Goal: Transaction & Acquisition: Purchase product/service

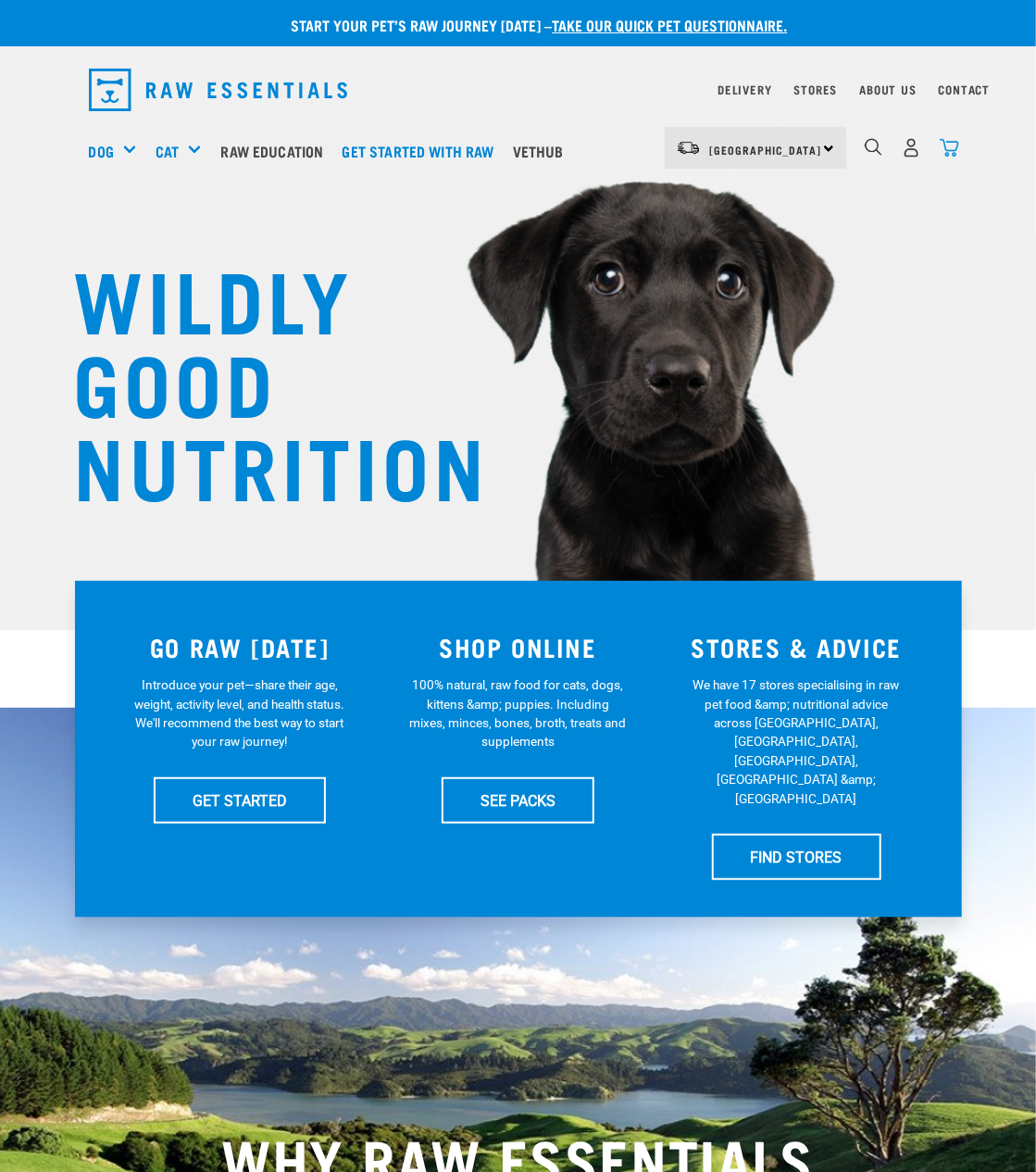
click at [943, 151] on img "dropdown navigation" at bounding box center [949, 148] width 20 height 20
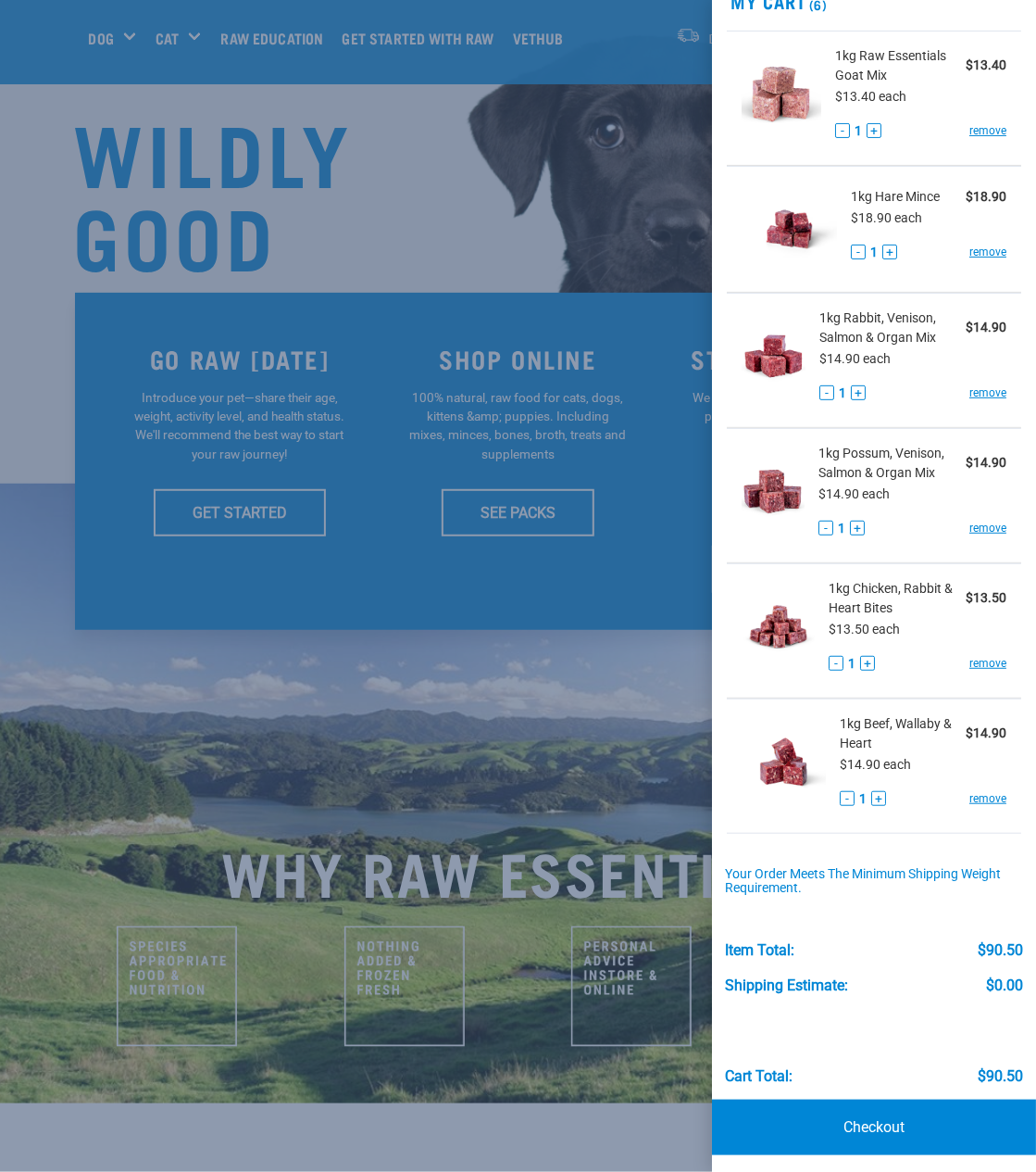
scroll to position [206, 0]
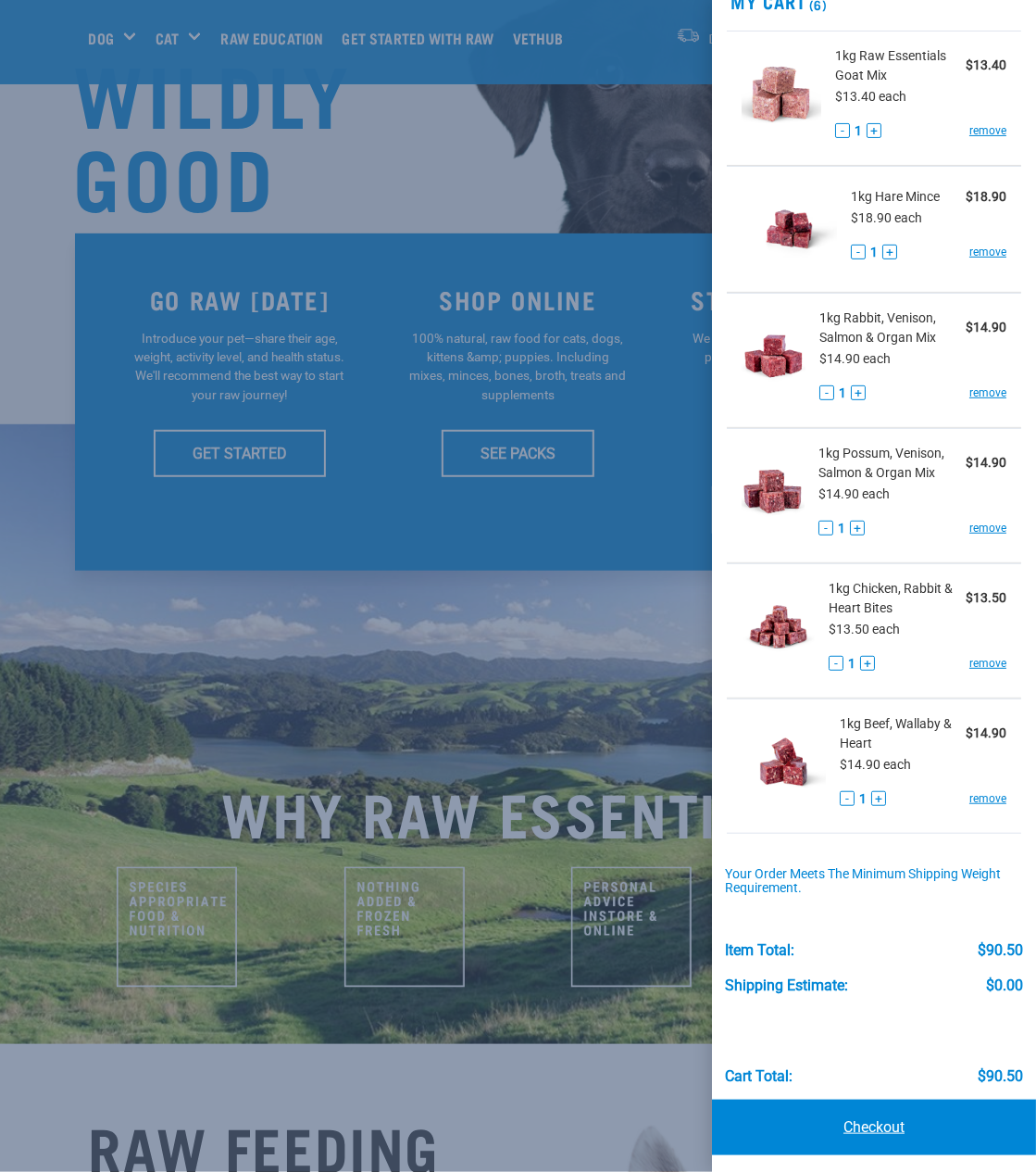
click at [848, 1122] on link "Checkout" at bounding box center [873, 1126] width 324 height 55
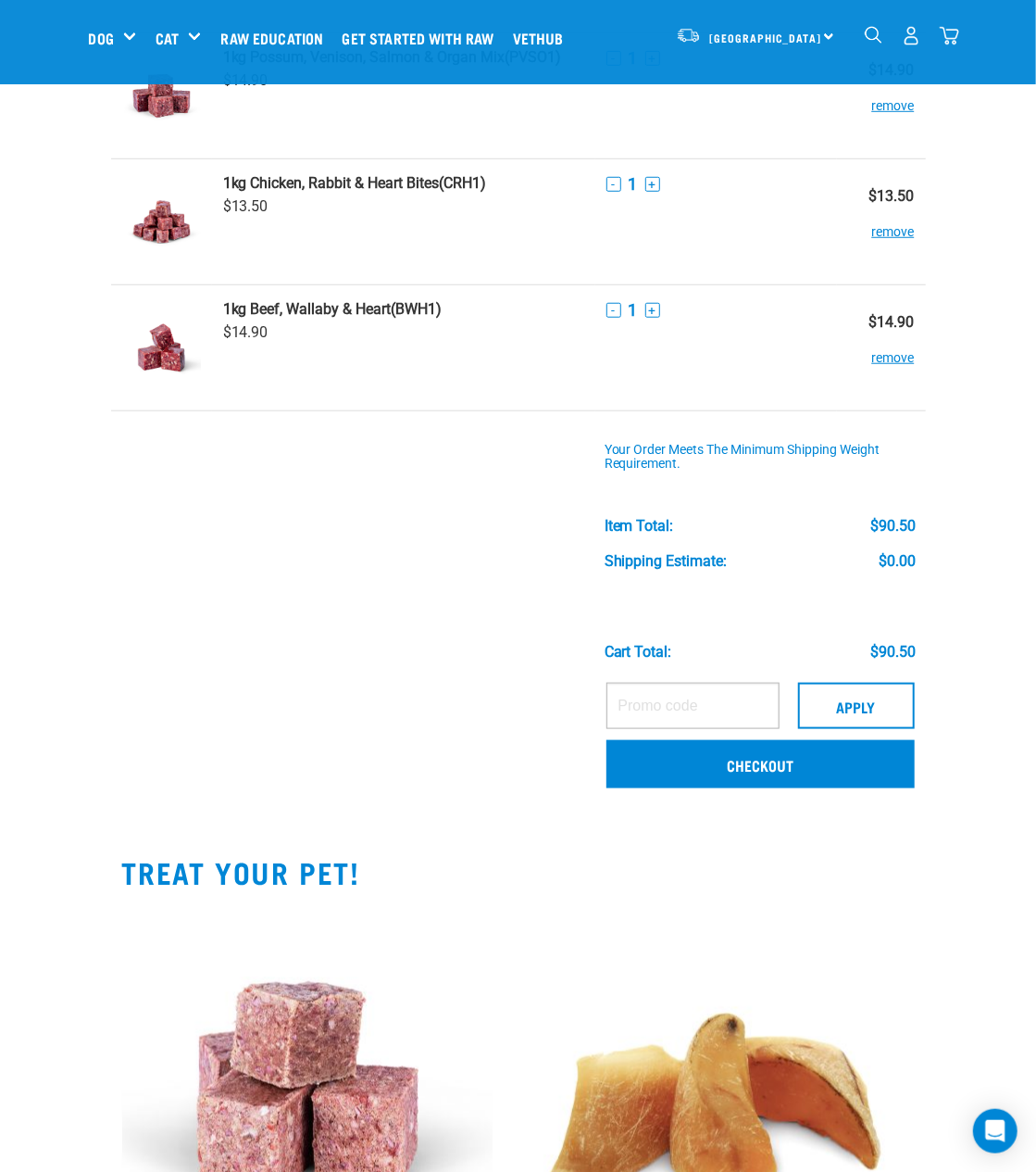
scroll to position [514, 0]
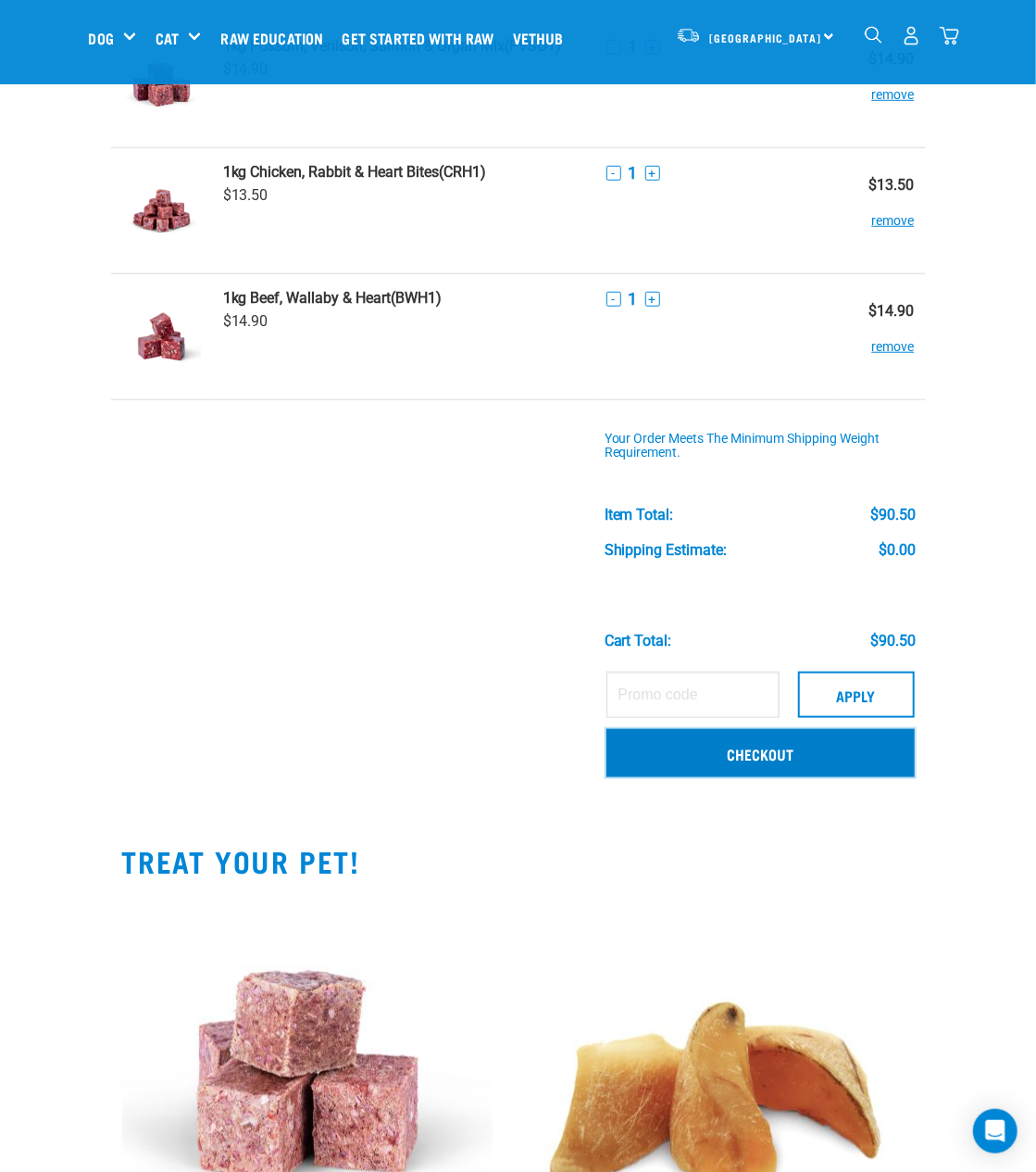
click at [783, 741] on link "Checkout" at bounding box center [760, 753] width 308 height 49
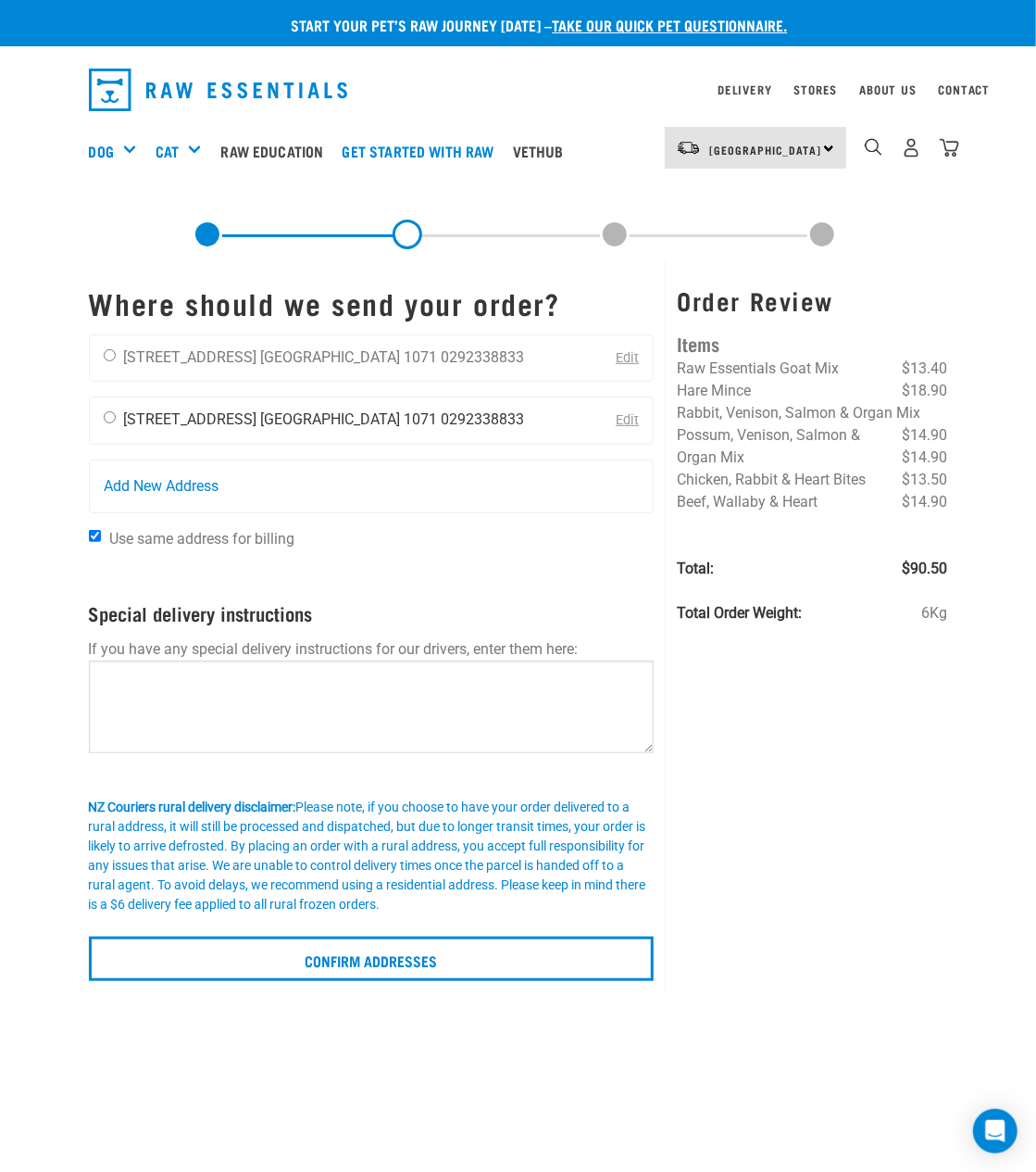
click at [106, 416] on input "radio" at bounding box center [109, 417] width 12 height 12
radio input "true"
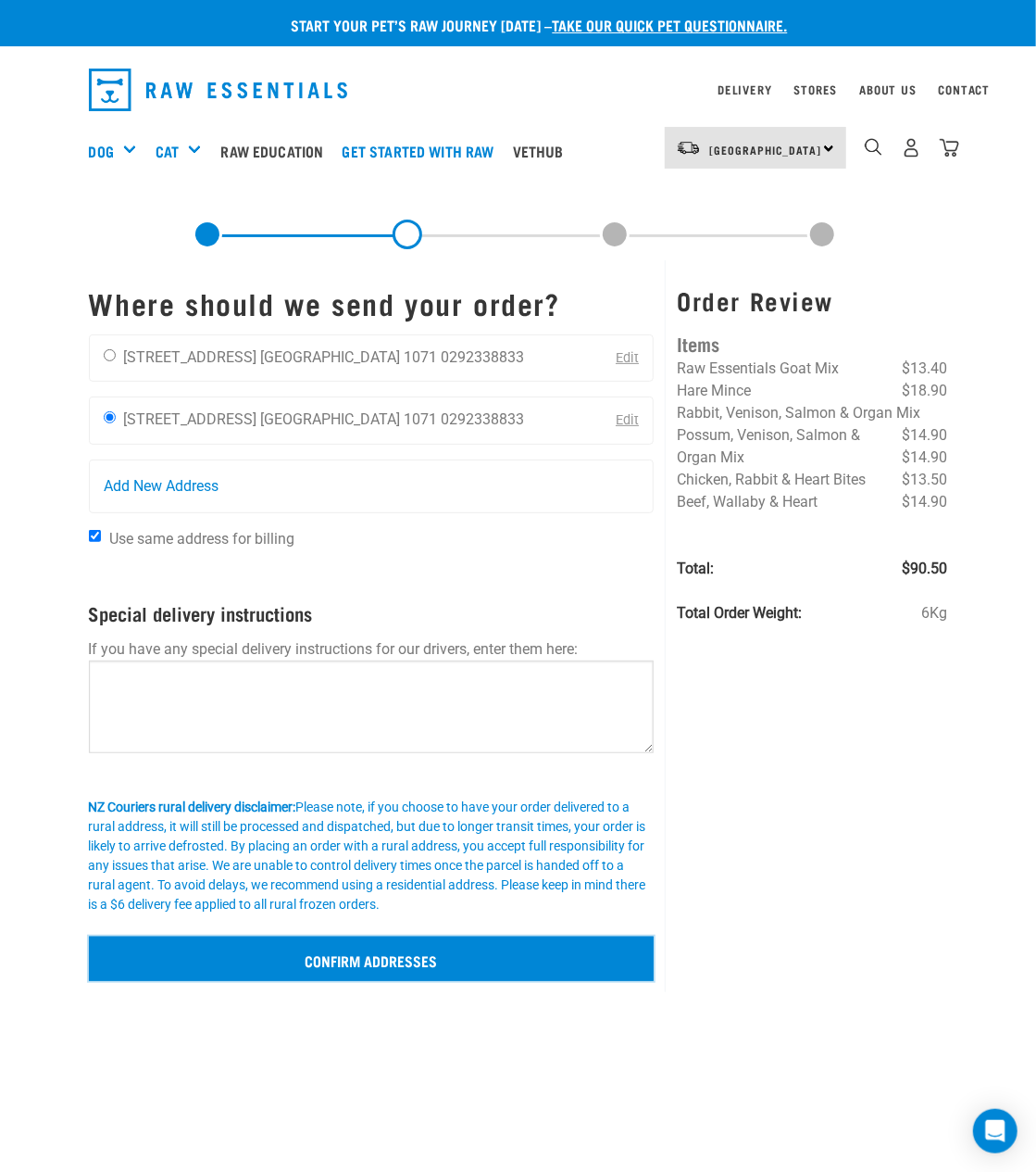
click at [355, 965] on input "Confirm addresses" at bounding box center [371, 959] width 565 height 45
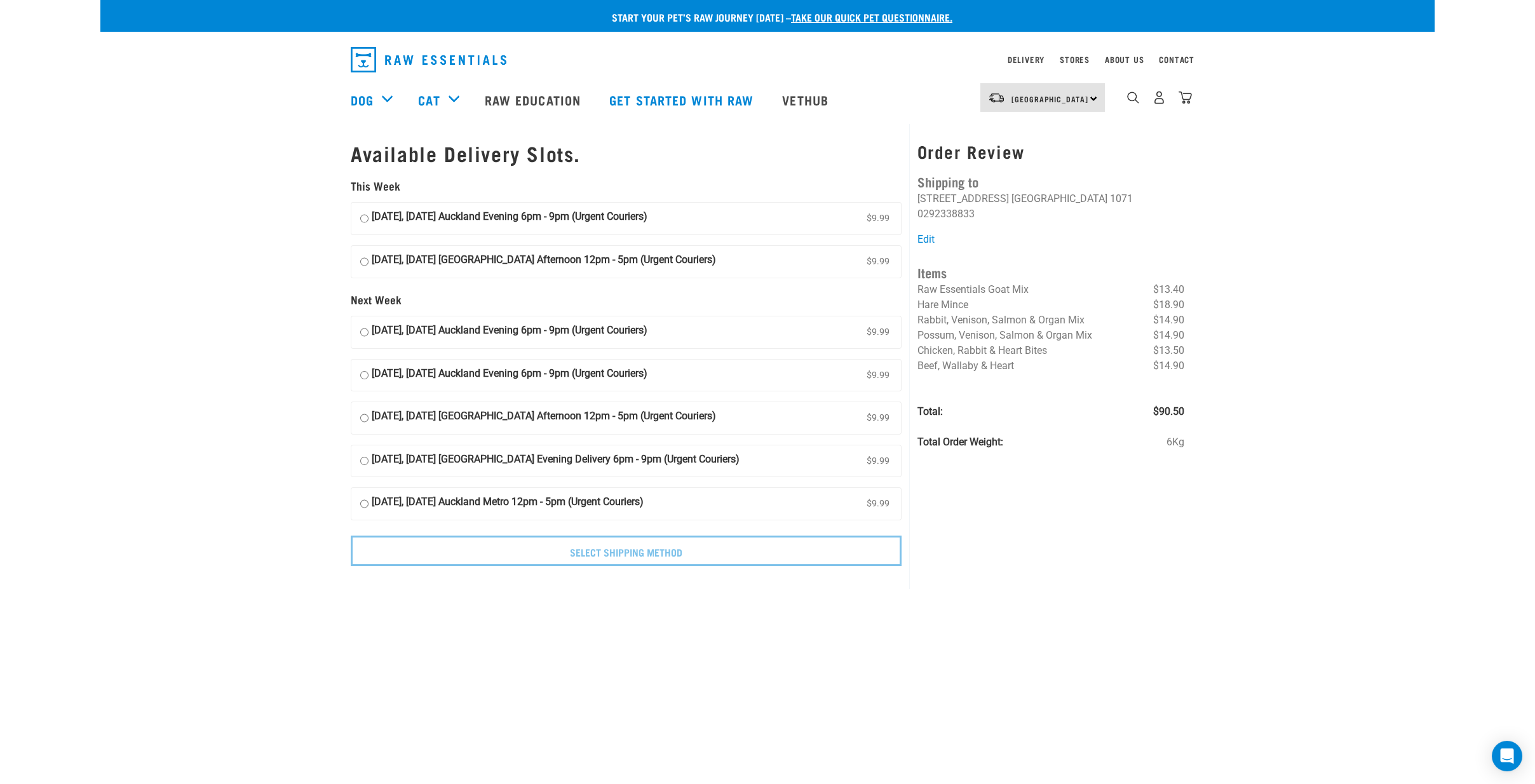
click at [710, 169] on div "Start your pet’s raw journey today – take our quick pet questionnaire. Delivery…" at bounding box center [768, 290] width 1334 height 581
click at [360, 217] on input "12 September, Friday Auckland Evening 6pm - 9pm (Urgent Couriers) $9.99" at bounding box center [364, 219] width 8 height 19
radio input "true"
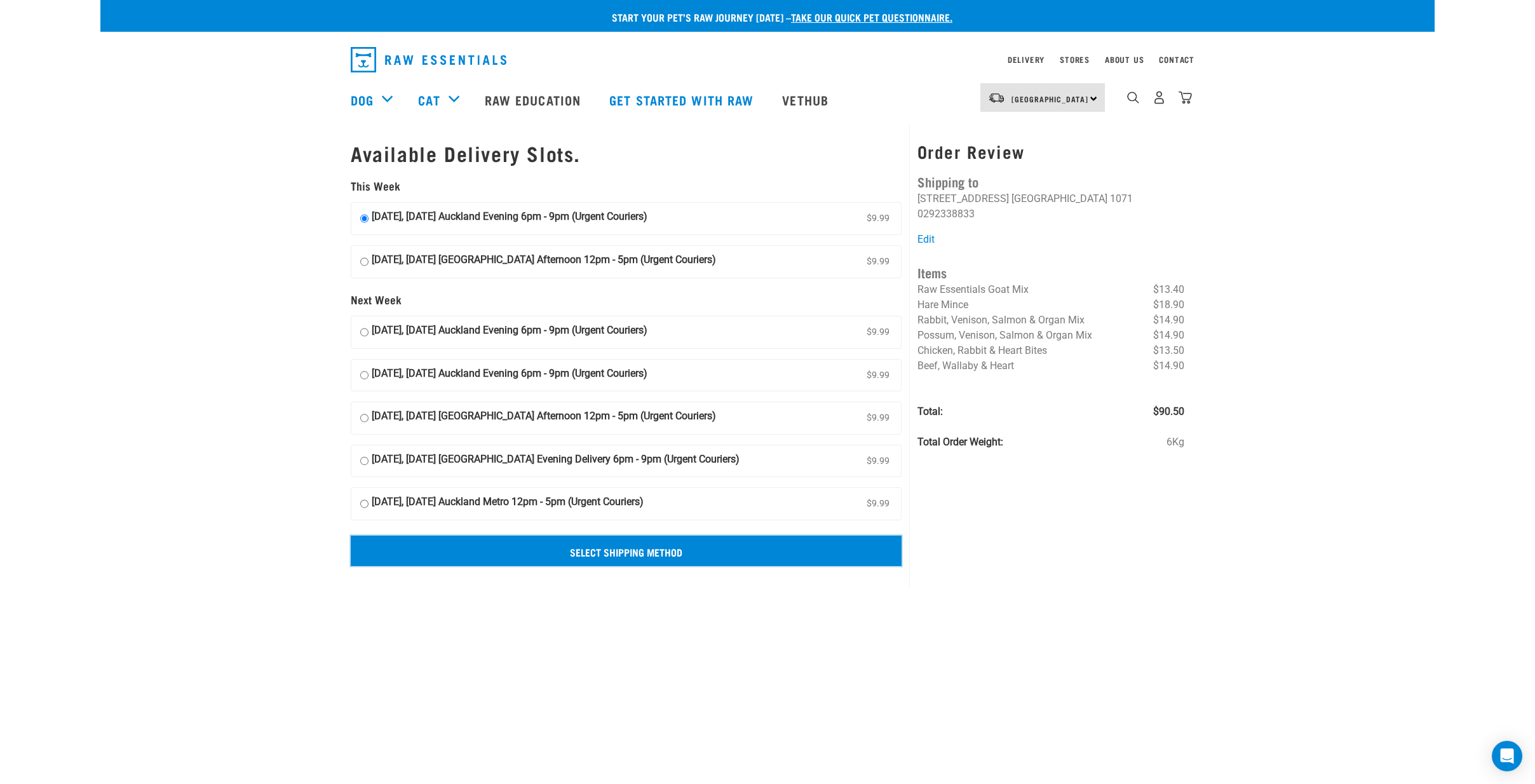
click at [594, 544] on input "Select Shipping Method" at bounding box center [626, 551] width 551 height 31
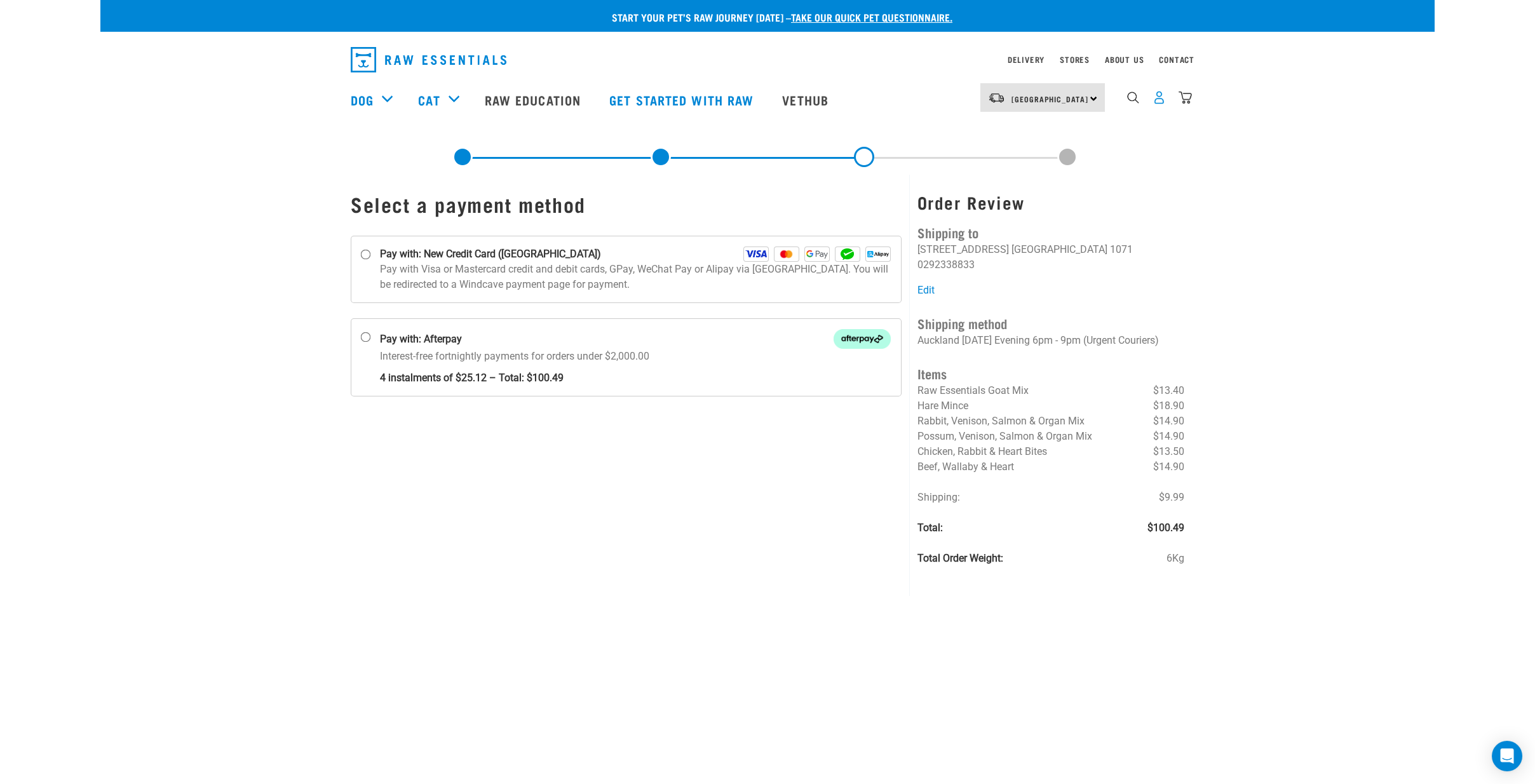
click at [1161, 103] on img "dropdown navigation" at bounding box center [1159, 97] width 13 height 13
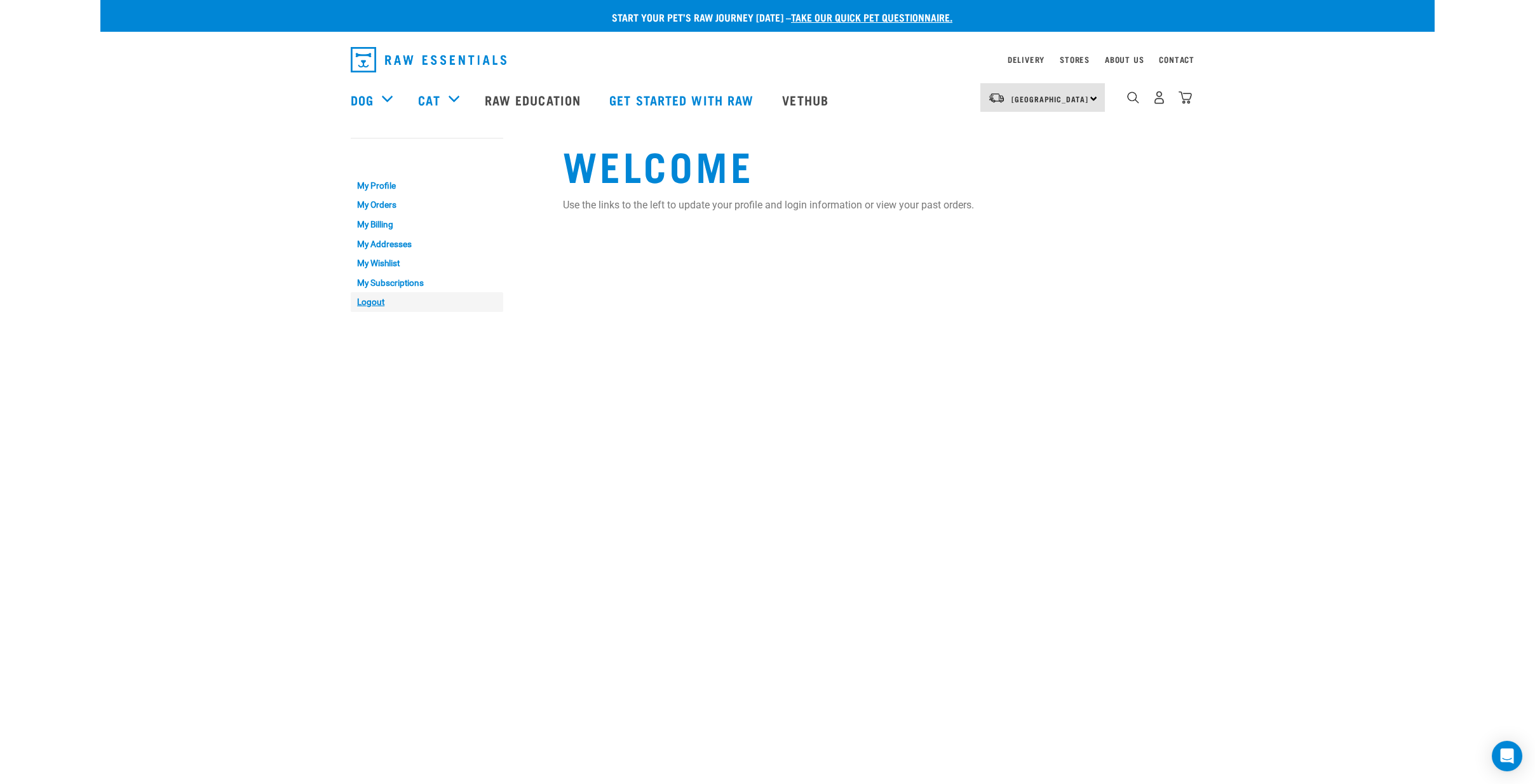
click at [366, 302] on link "Logout" at bounding box center [427, 302] width 153 height 20
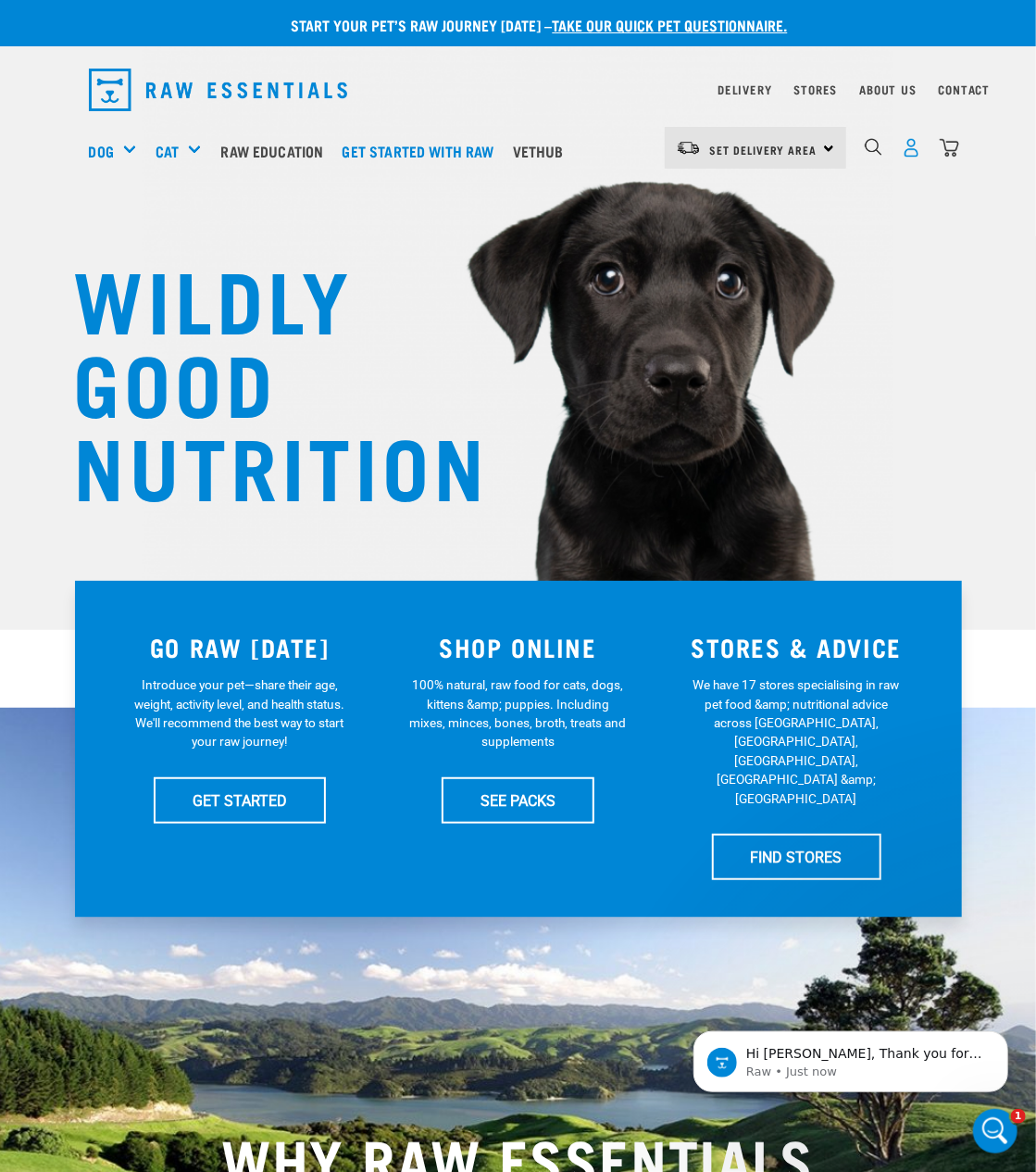
click at [907, 152] on img "dropdown navigation" at bounding box center [911, 148] width 20 height 20
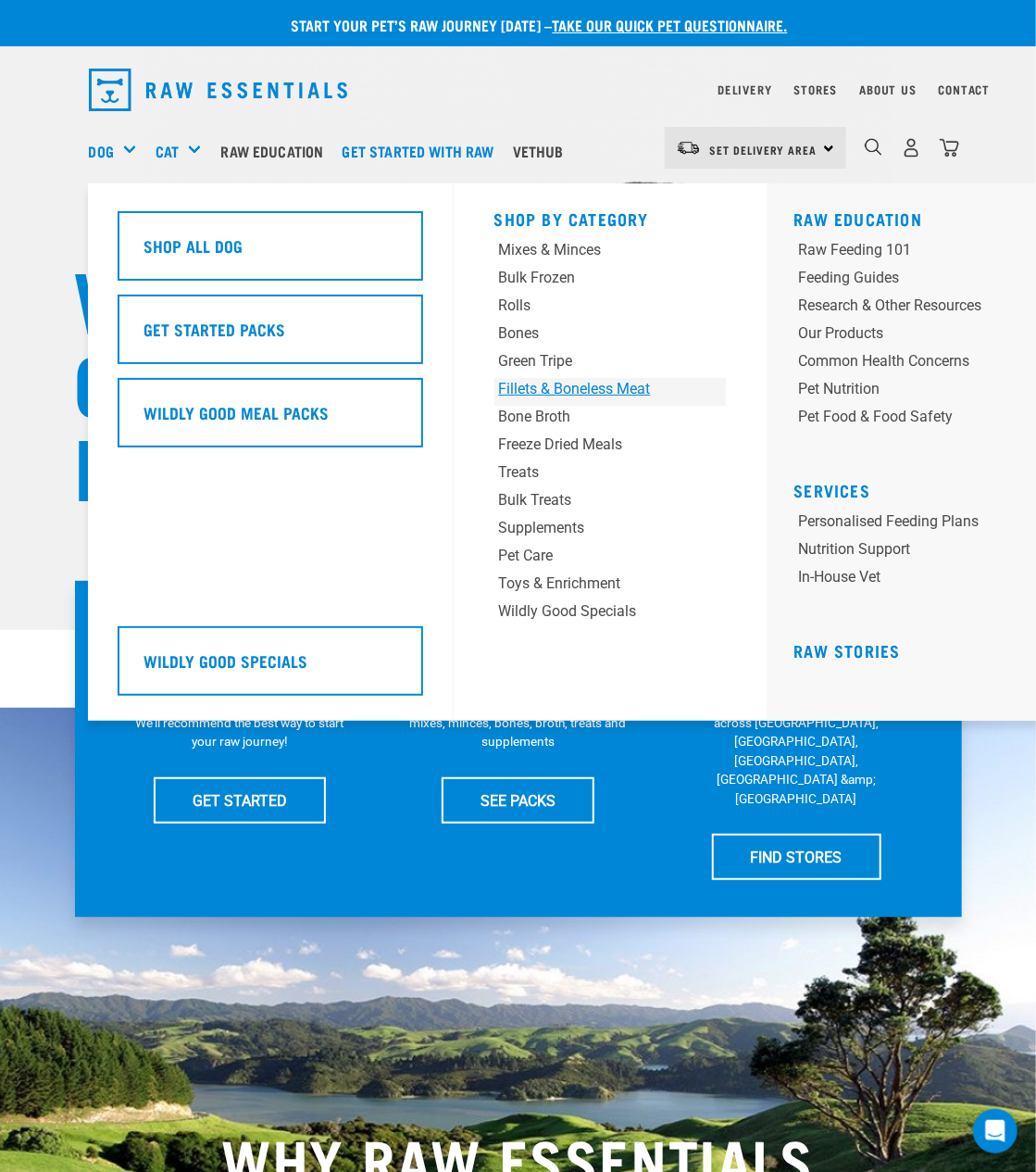
click at [546, 392] on div "Fillets & Boneless Meat" at bounding box center [589, 389] width 182 height 22
